Goal: Answer question/provide support: Answer question/provide support

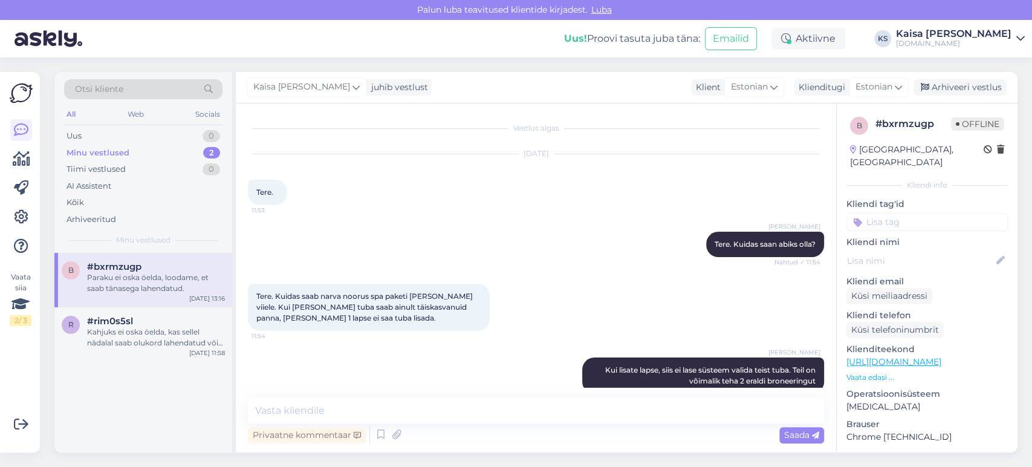
scroll to position [2744, 0]
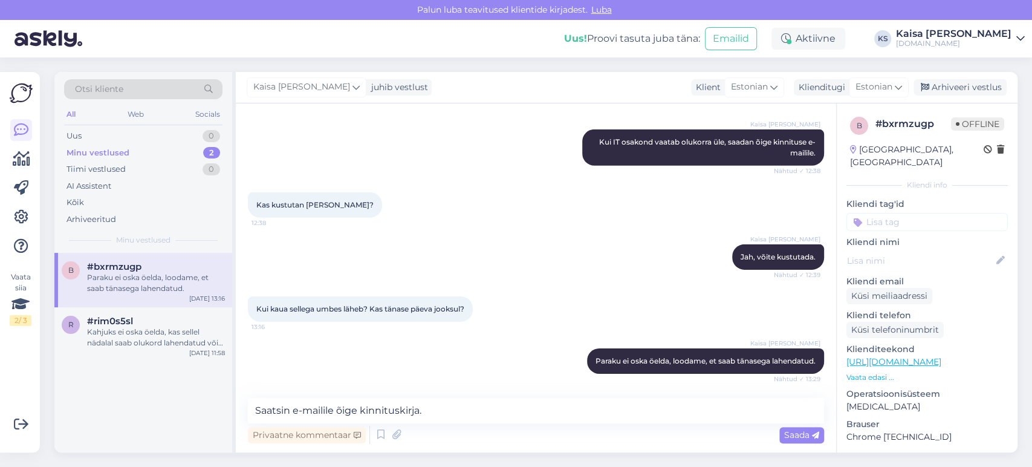
type textarea "Saatsin e-mailile õige kinnituskirja."
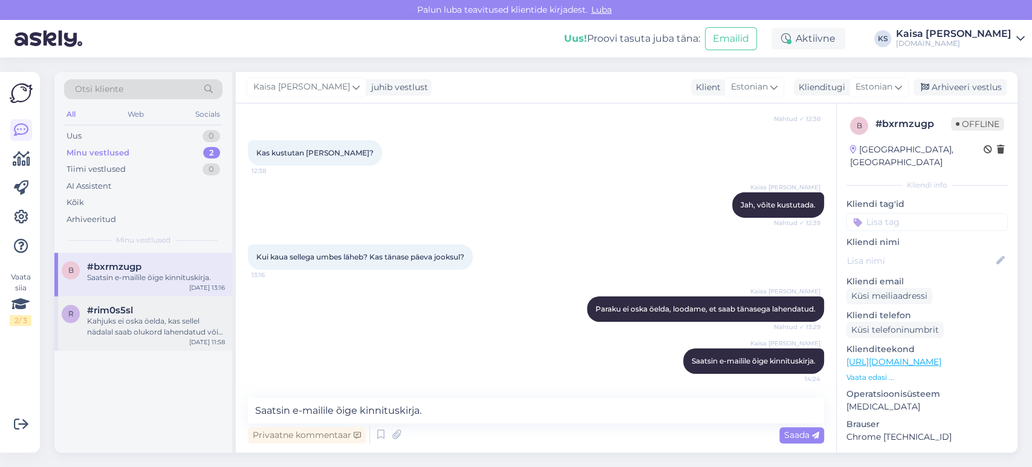
click at [127, 332] on div "Kahjuks ei oska öelda, kas sellel nädalal saab olukord lahendatud või mitte." at bounding box center [156, 327] width 138 height 22
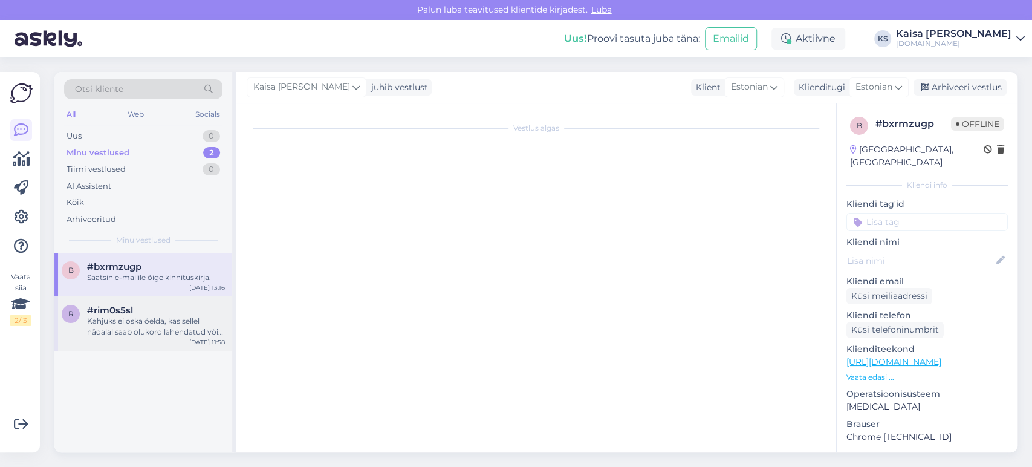
scroll to position [496, 0]
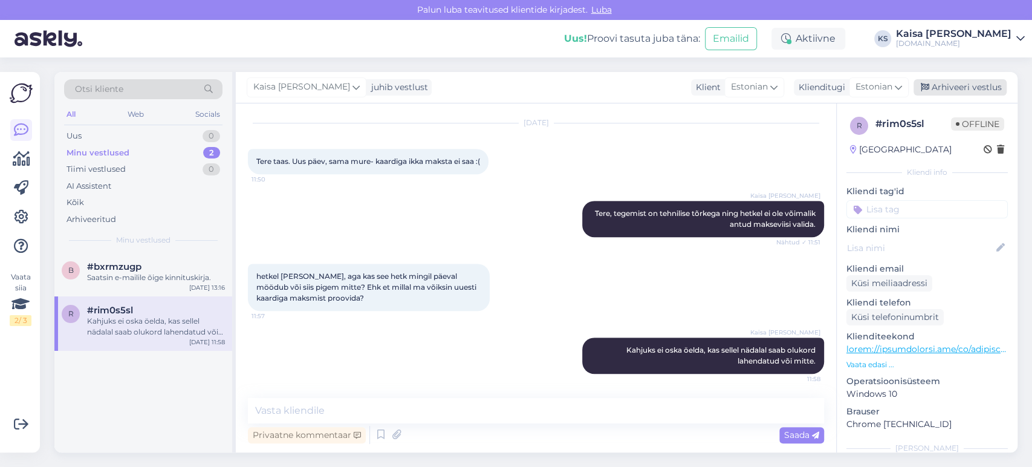
click at [960, 82] on div "Arhiveeri vestlus" at bounding box center [959, 87] width 93 height 16
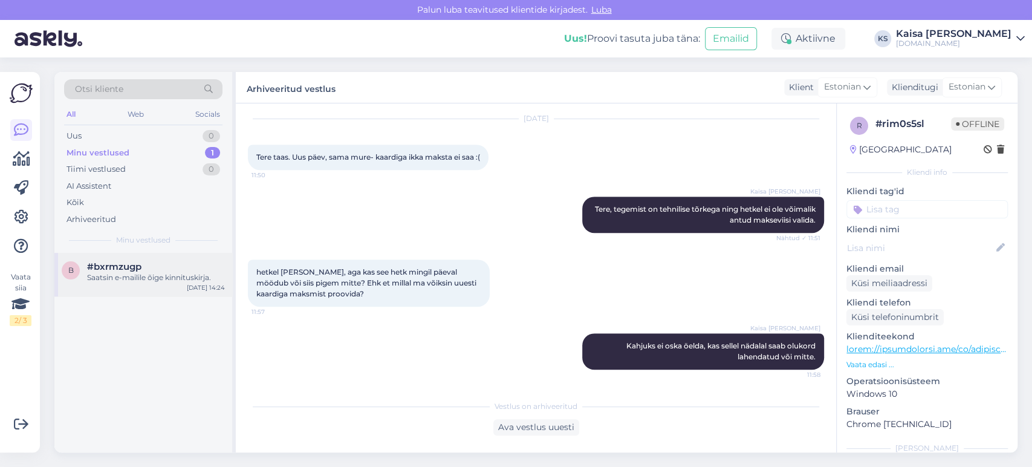
click at [181, 269] on div "#bxrmzugp" at bounding box center [156, 266] width 138 height 11
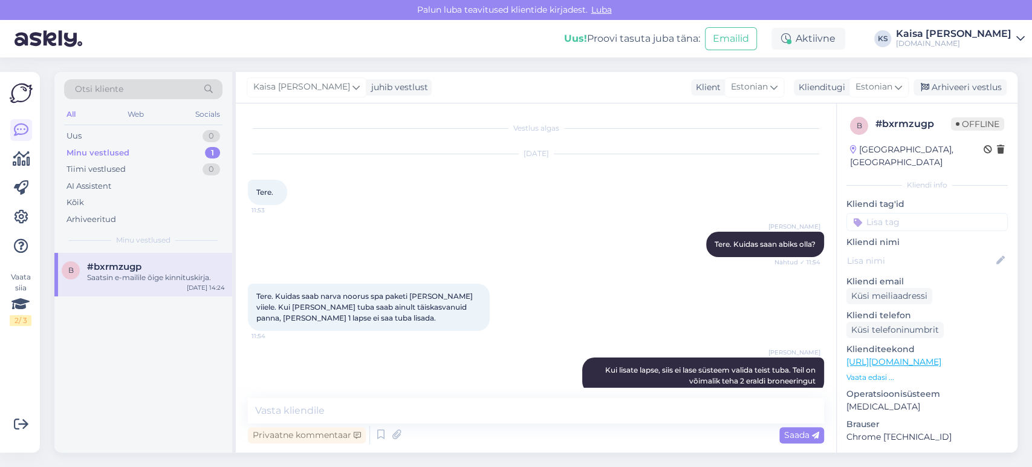
scroll to position [2796, 0]
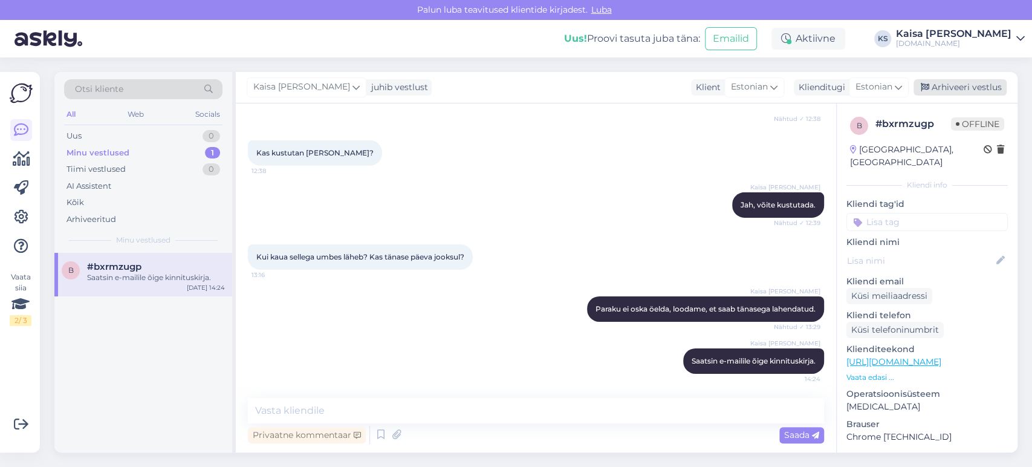
click at [977, 85] on div "Arhiveeri vestlus" at bounding box center [959, 87] width 93 height 16
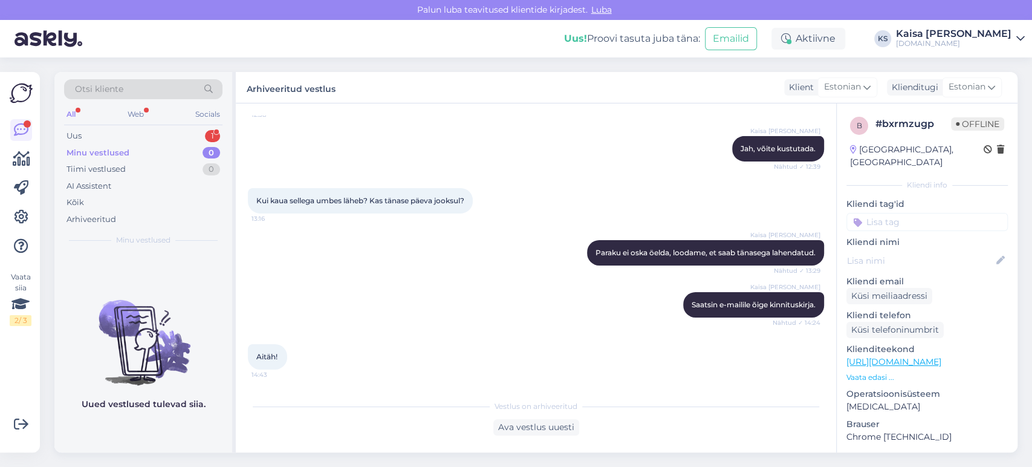
scroll to position [2852, 0]
click at [170, 134] on div "Uus 1" at bounding box center [143, 136] width 158 height 17
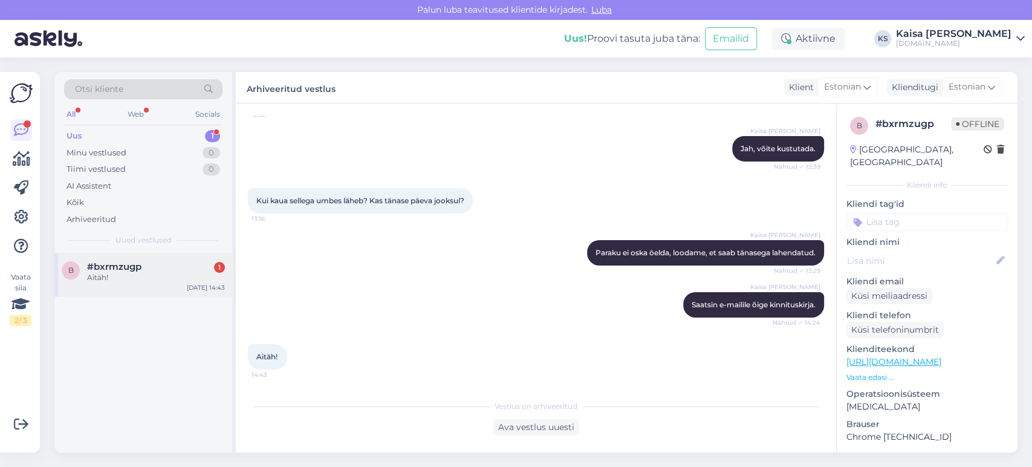
click at [145, 267] on div "#bxrmzugp 1" at bounding box center [156, 266] width 138 height 11
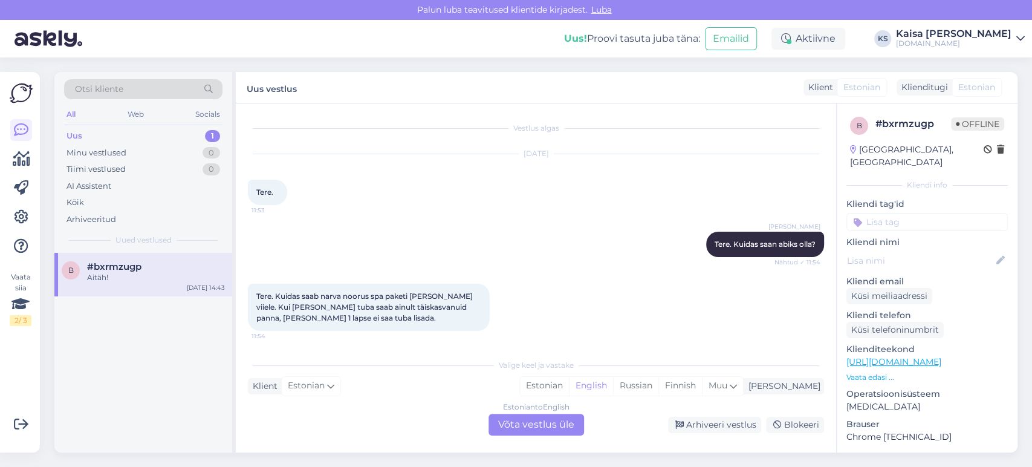
scroll to position [2894, 0]
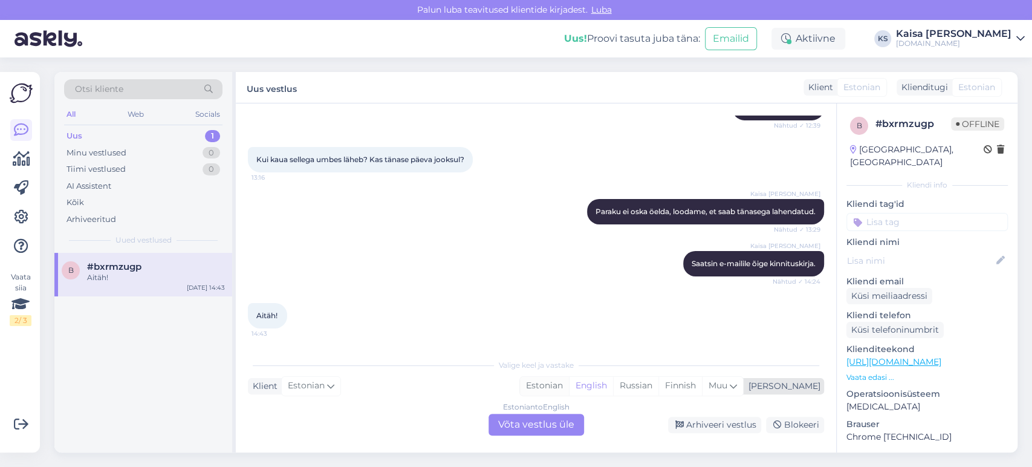
click at [569, 384] on div "Estonian" at bounding box center [544, 386] width 49 height 18
click at [562, 421] on div "Estonian to Estonian Võta vestlus üle" at bounding box center [536, 424] width 96 height 22
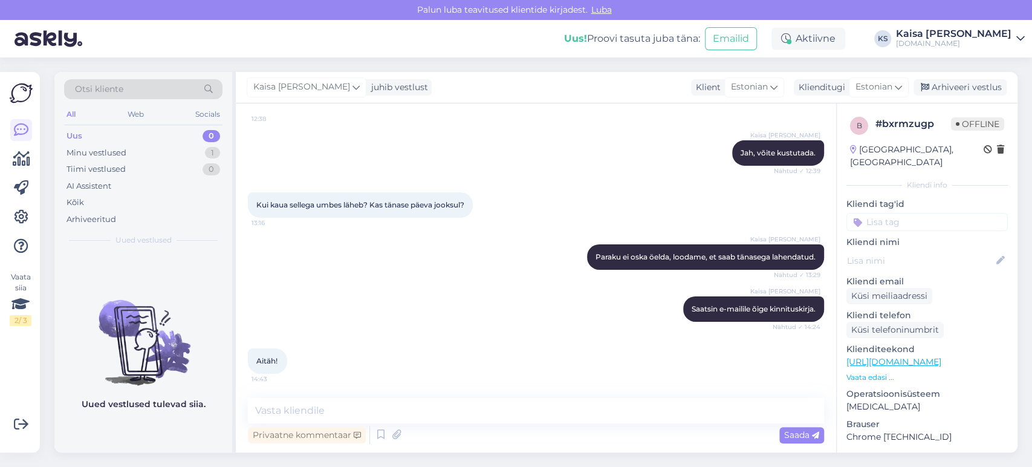
click at [565, 364] on div "Aitäh! 14:43" at bounding box center [536, 361] width 576 height 52
click at [985, 93] on div "Arhiveeri vestlus" at bounding box center [959, 87] width 93 height 16
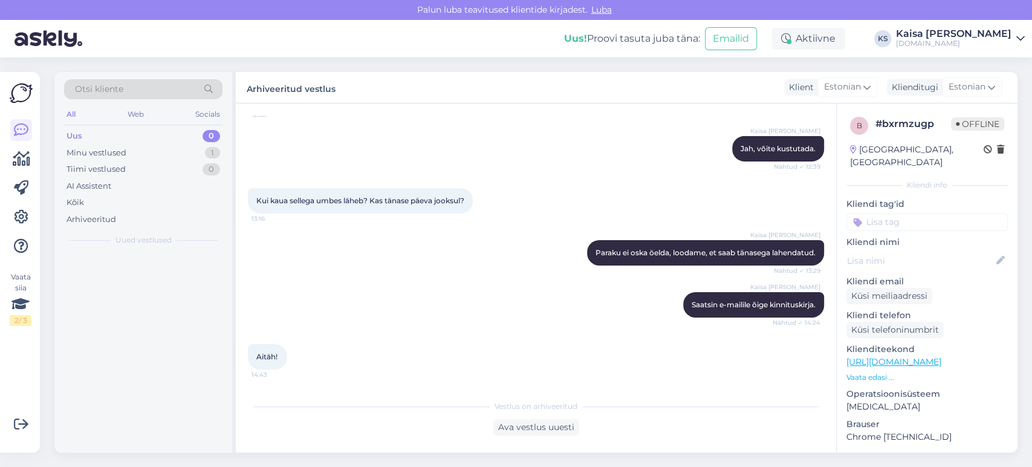
scroll to position [2852, 0]
